Goal: Find contact information: Find contact information

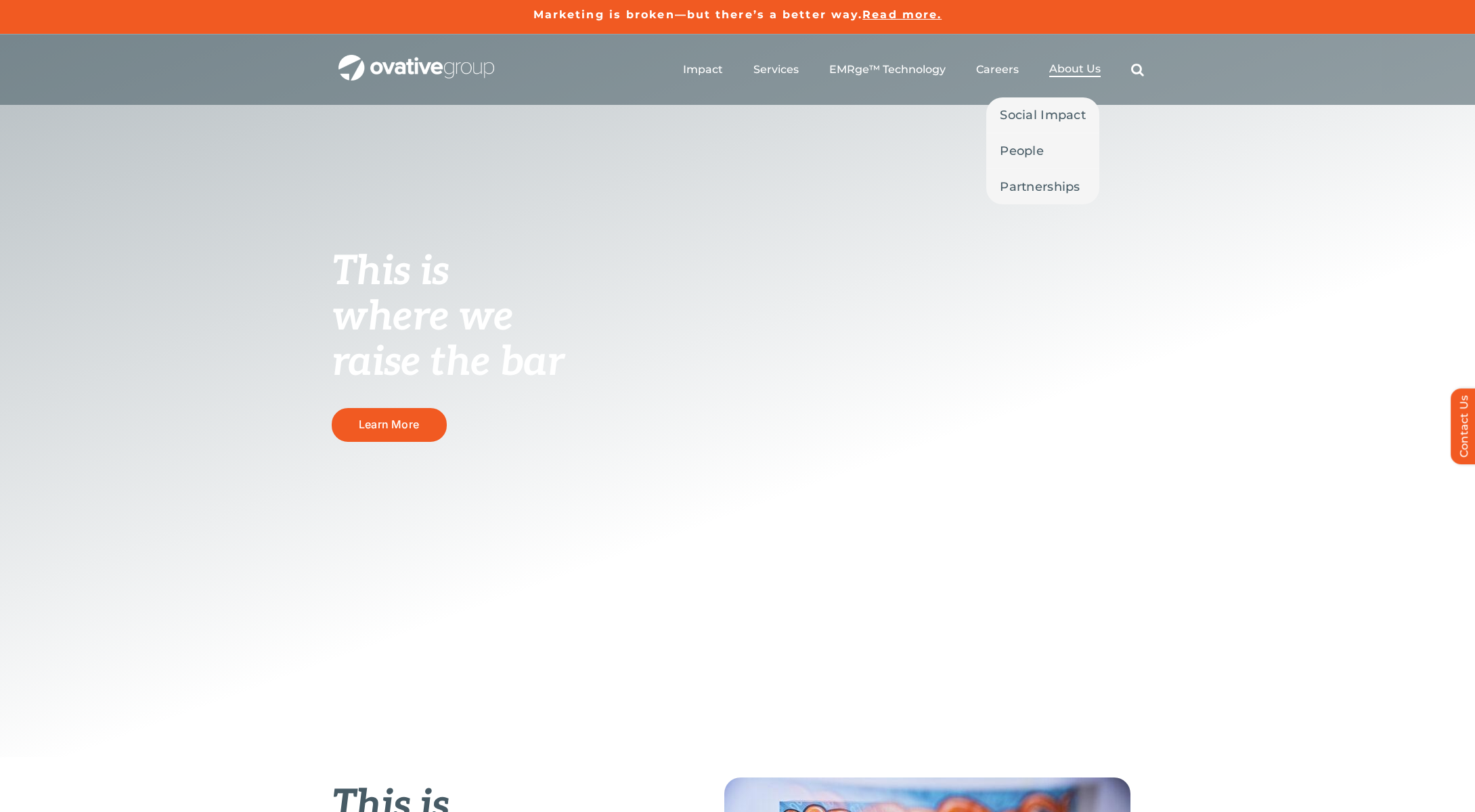
click at [1068, 71] on span "About Us" at bounding box center [1075, 68] width 51 height 14
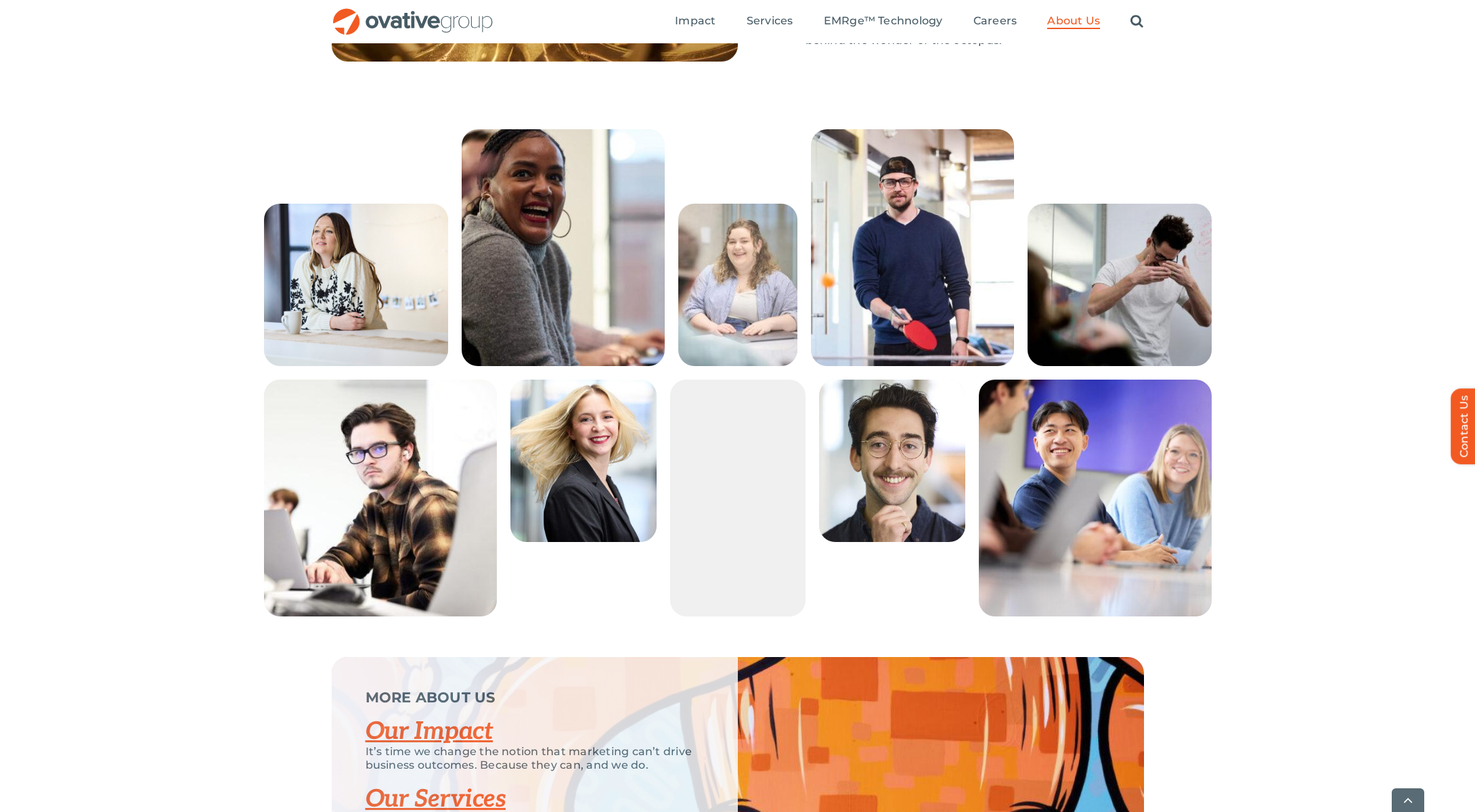
scroll to position [2656, 0]
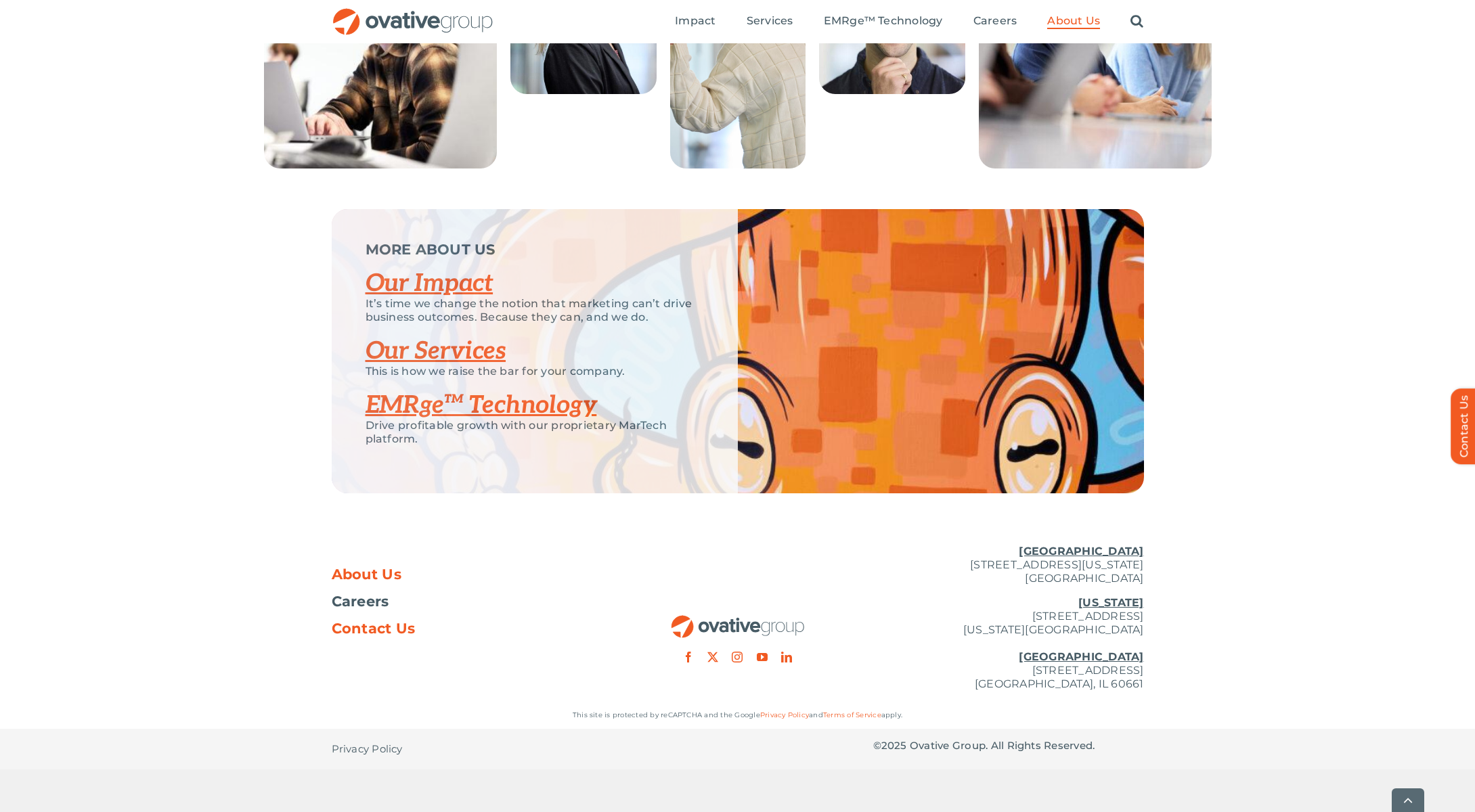
click at [372, 636] on span "Contact Us" at bounding box center [374, 629] width 84 height 14
